Goal: Task Accomplishment & Management: Use online tool/utility

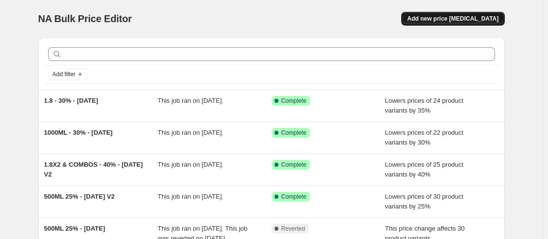
click at [459, 20] on span "Add new price [MEDICAL_DATA]" at bounding box center [452, 19] width 91 height 8
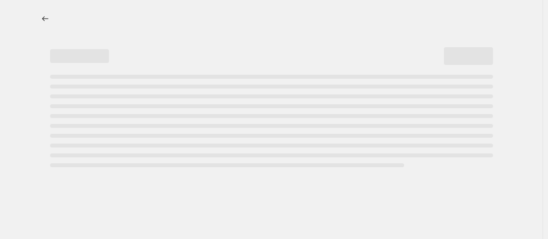
select select "percentage"
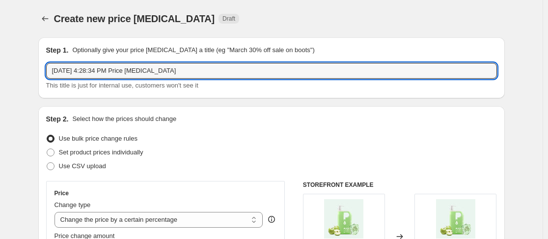
drag, startPoint x: 189, startPoint y: 75, endPoint x: 15, endPoint y: 37, distance: 177.9
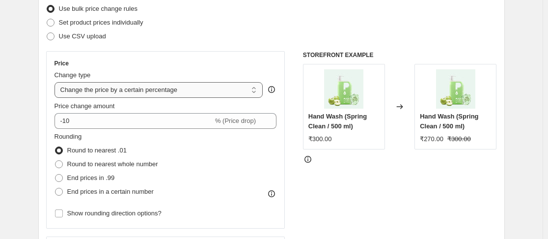
scroll to position [147, 0]
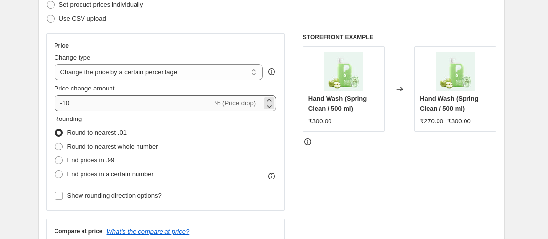
type input "50% Off - [DATE]"
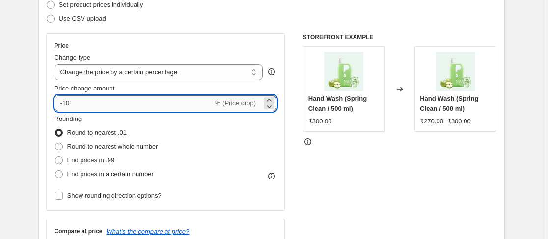
click at [75, 111] on input "-10" at bounding box center [134, 103] width 159 height 16
type input "-1"
type input "-50"
click at [251, 18] on div "Use CSV upload" at bounding box center [271, 19] width 451 height 14
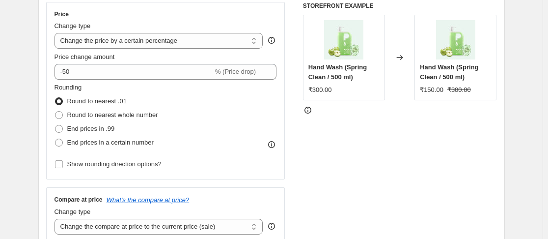
scroll to position [197, 0]
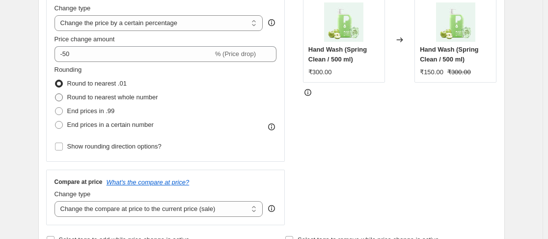
click at [138, 95] on span "Round to nearest whole number" at bounding box center [112, 96] width 91 height 7
click at [56, 94] on input "Round to nearest whole number" at bounding box center [55, 93] width 0 height 0
radio input "true"
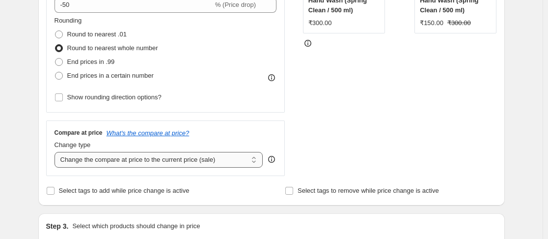
click at [147, 164] on select "Change the compare at price to the current price (sale) Change the compare at p…" at bounding box center [159, 160] width 209 height 16
click at [57, 152] on select "Change the compare at price to the current price (sale) Change the compare at p…" at bounding box center [159, 160] width 209 height 16
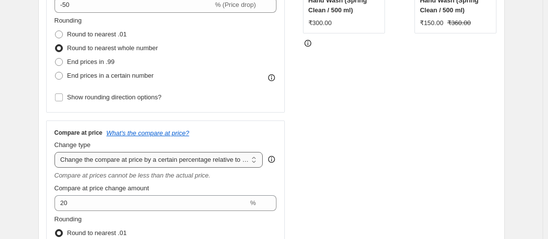
click at [200, 165] on select "Change the compare at price to the current price (sale) Change the compare at p…" at bounding box center [159, 160] width 209 height 16
select select "ep"
click at [57, 152] on select "Change the compare at price to the current price (sale) Change the compare at p…" at bounding box center [159, 160] width 209 height 16
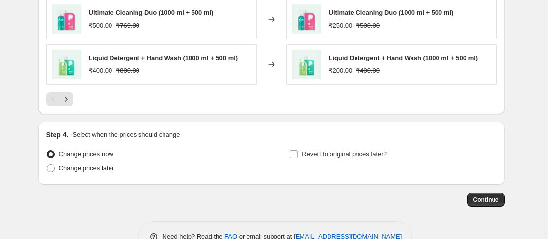
scroll to position [744, 0]
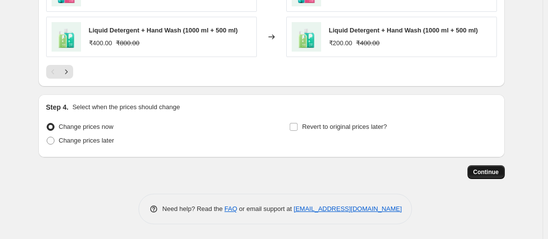
click at [493, 173] on span "Continue" at bounding box center [487, 172] width 26 height 8
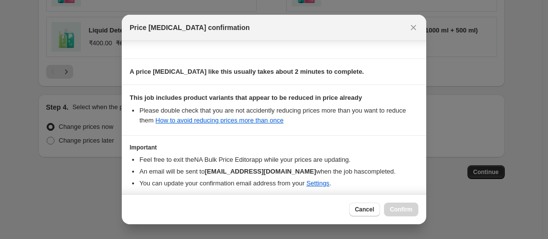
scroll to position [175, 0]
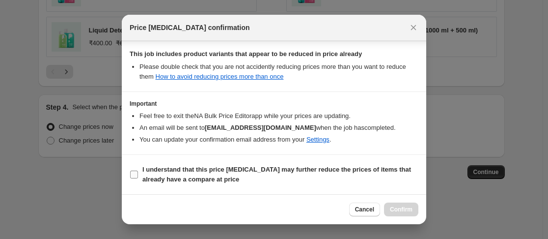
click at [133, 174] on input "I understand that this price change job may further reduce the prices of items …" at bounding box center [134, 175] width 8 height 8
checkbox input "true"
click at [407, 211] on span "Confirm" at bounding box center [401, 209] width 23 height 8
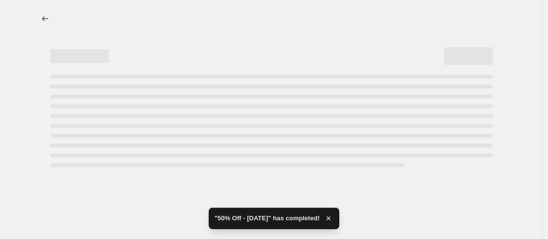
select select "percentage"
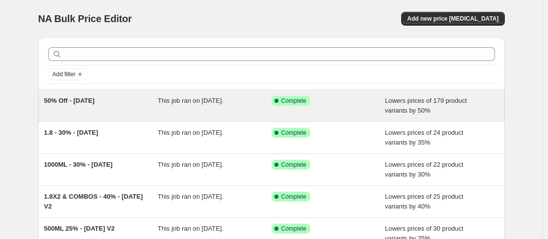
click at [67, 100] on span "50% Off - [DATE]" at bounding box center [69, 100] width 51 height 7
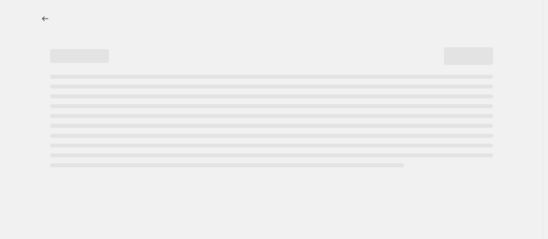
select select "percentage"
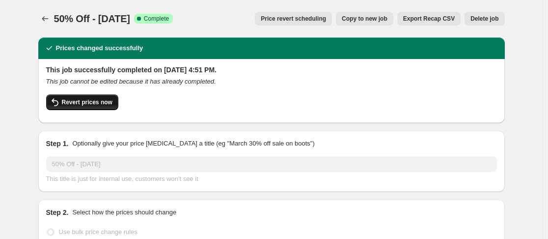
click at [80, 97] on button "Revert prices now" at bounding box center [82, 102] width 72 height 16
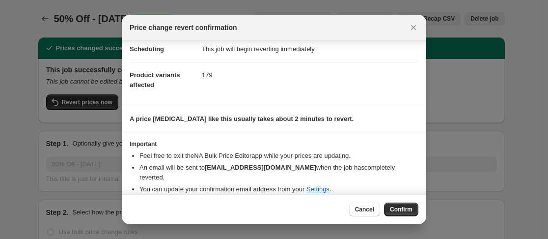
scroll to position [34, 0]
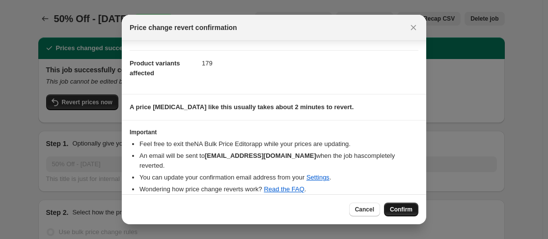
click at [403, 207] on span "Confirm" at bounding box center [401, 209] width 23 height 8
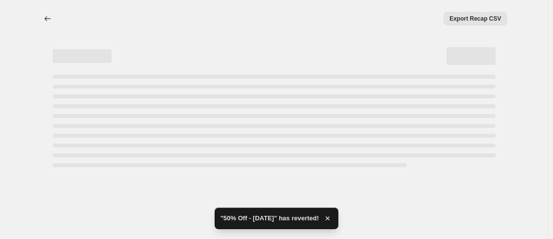
select select "percentage"
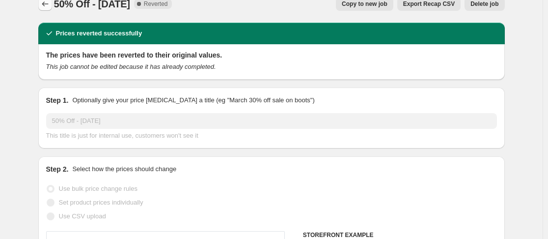
scroll to position [0, 0]
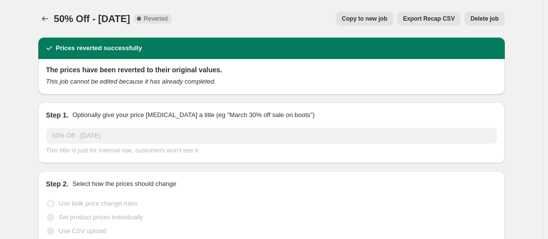
click at [374, 19] on span "Copy to new job" at bounding box center [365, 19] width 46 height 8
select select "percentage"
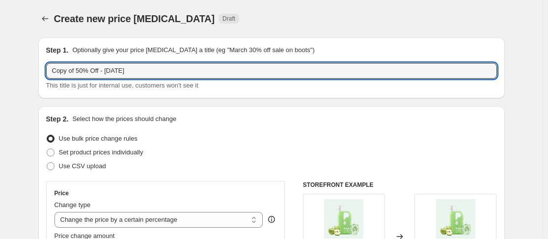
drag, startPoint x: 69, startPoint y: 72, endPoint x: 18, endPoint y: 68, distance: 51.2
type input "V2 of 50% Off - [DATE]"
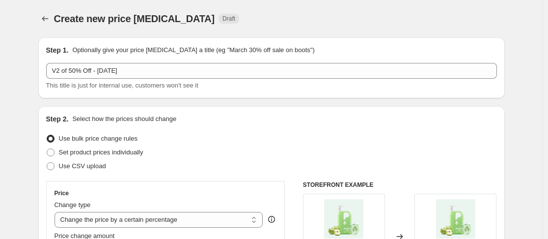
click at [335, 15] on div "Create new price [MEDICAL_DATA] Draft" at bounding box center [211, 19] width 315 height 14
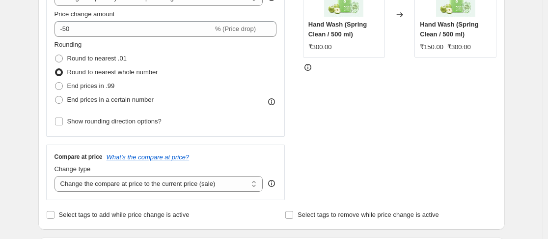
scroll to position [246, 0]
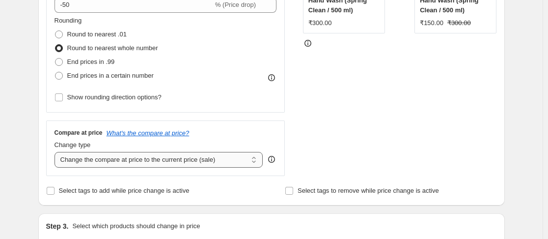
click at [182, 163] on select "Change the compare at price to the current price (sale) Change the compare at p…" at bounding box center [159, 160] width 209 height 16
click at [57, 152] on select "Change the compare at price to the current price (sale) Change the compare at p…" at bounding box center [159, 160] width 209 height 16
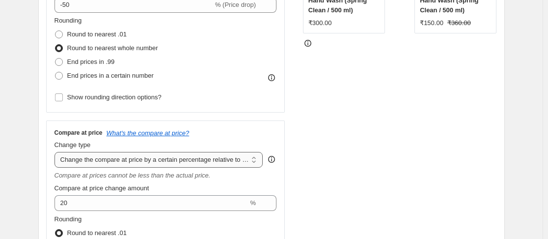
click at [179, 159] on select "Change the compare at price to the current price (sale) Change the compare at p…" at bounding box center [159, 160] width 209 height 16
select select "bp"
click at [57, 152] on select "Change the compare at price to the current price (sale) Change the compare at p…" at bounding box center [159, 160] width 209 height 16
type input "12.00"
click at [185, 159] on select "Change the compare at price to the current price (sale) Change the compare at p…" at bounding box center [159, 160] width 209 height 16
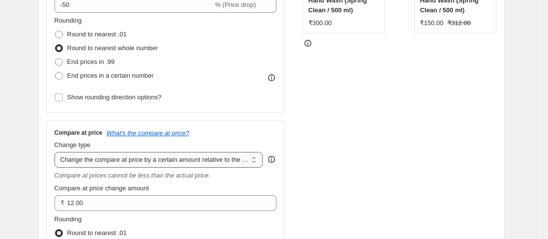
select select "percentage"
click at [57, 152] on select "Change the compare at price to the current price (sale) Change the compare at p…" at bounding box center [159, 160] width 209 height 16
type input "-15"
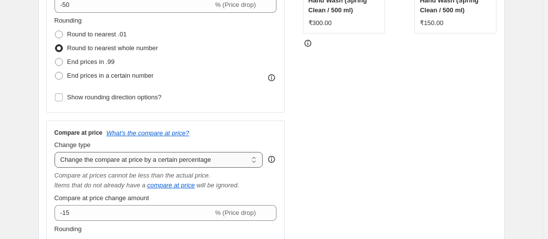
click at [172, 161] on select "Change the compare at price to the current price (sale) Change the compare at p…" at bounding box center [159, 160] width 209 height 16
select select "ep"
click at [57, 152] on select "Change the compare at price to the current price (sale) Change the compare at p…" at bounding box center [159, 160] width 209 height 16
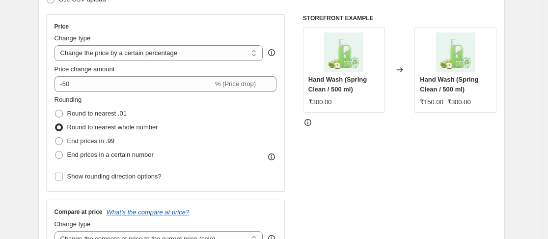
scroll to position [167, 0]
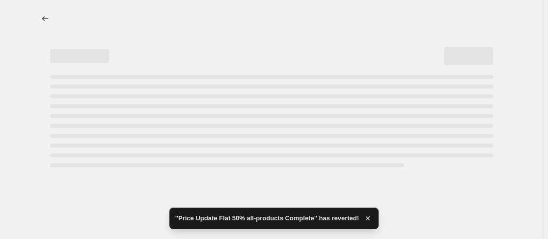
select select "percentage"
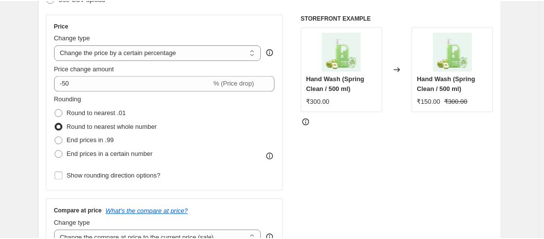
scroll to position [0, 0]
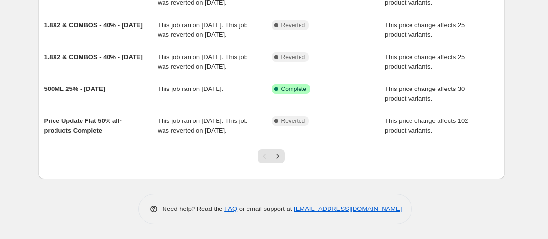
scroll to position [295, 0]
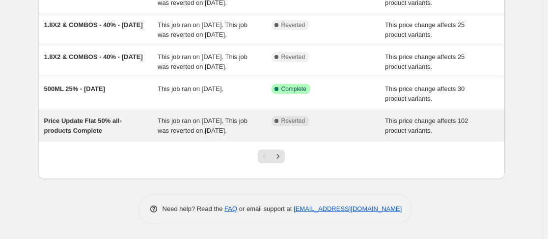
click at [85, 134] on span "Price Update Flat 50% all-products Complete" at bounding box center [83, 125] width 78 height 17
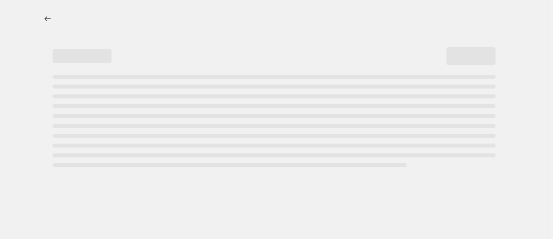
select select "pcap"
select select "no_change"
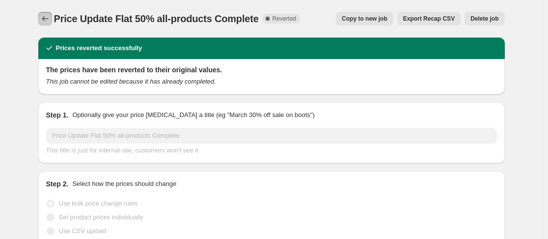
click at [45, 21] on icon "Price change jobs" at bounding box center [45, 19] width 10 height 10
